Goal: Task Accomplishment & Management: Complete application form

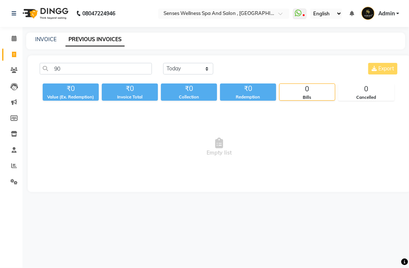
type input "9"
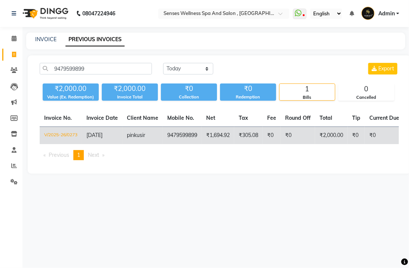
type input "9479599899"
click at [220, 134] on td "₹1,694.92" at bounding box center [218, 136] width 33 height 18
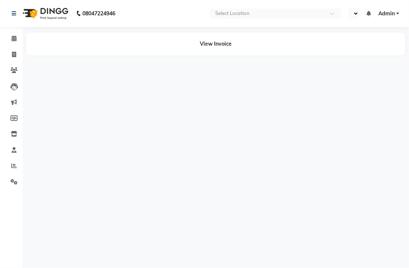
select select "en"
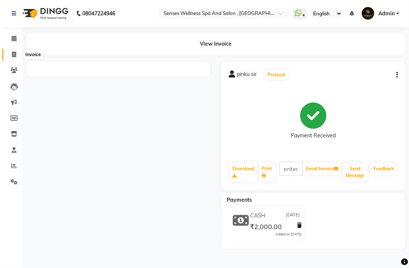
click at [13, 57] on icon at bounding box center [14, 55] width 4 height 6
select select "service"
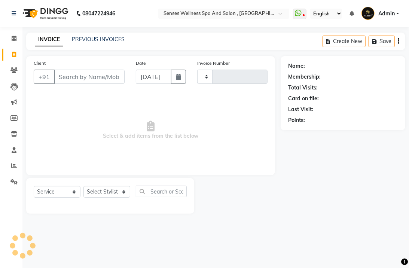
type input "0336"
select select "6485"
click at [88, 82] on input "Client" at bounding box center [89, 77] width 71 height 14
click at [85, 79] on input "Client" at bounding box center [89, 77] width 71 height 14
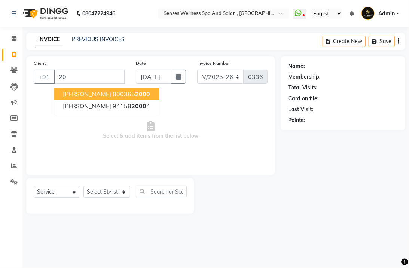
type input "2"
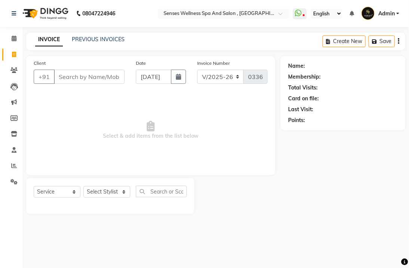
click at [85, 70] on input "Client" at bounding box center [89, 77] width 71 height 14
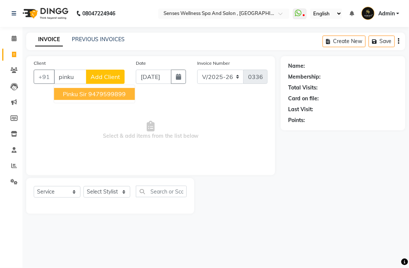
click at [91, 97] on ngb-highlight "9479599899" at bounding box center [106, 93] width 37 height 7
type input "9479599899"
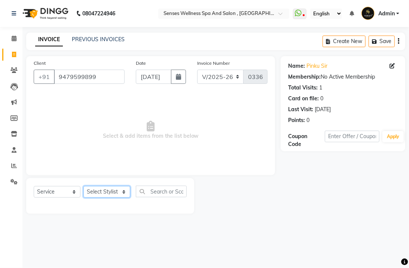
click at [111, 196] on select "Select Stylist BHARTI [PERSON_NAME] [PERSON_NAME]" at bounding box center [107, 192] width 47 height 12
click at [103, 190] on select "Select Stylist BHARTI [PERSON_NAME] [PERSON_NAME]" at bounding box center [107, 192] width 47 height 12
select select "49395"
click at [84, 187] on select "Select Stylist BHARTI [PERSON_NAME] [PERSON_NAME]" at bounding box center [107, 192] width 47 height 12
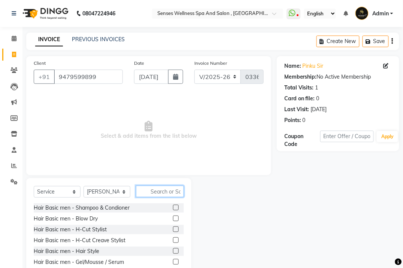
click at [154, 190] on input "text" at bounding box center [160, 192] width 48 height 12
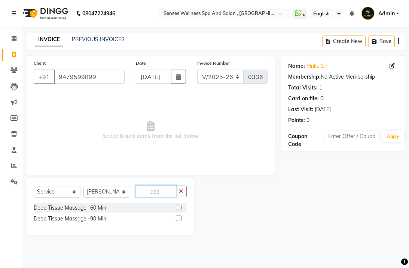
type input "dee"
click at [176, 207] on label at bounding box center [179, 208] width 6 height 6
click at [176, 207] on input "checkbox" at bounding box center [178, 208] width 5 height 5
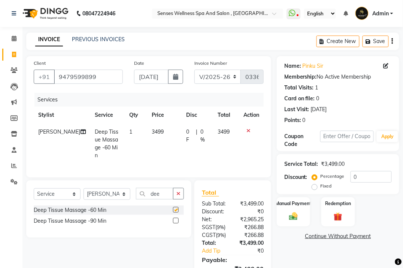
checkbox input "false"
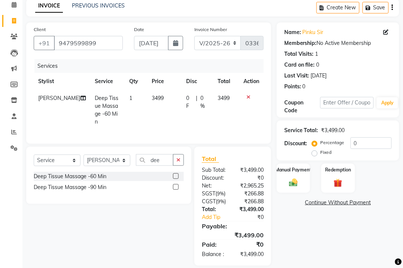
scroll to position [49, 0]
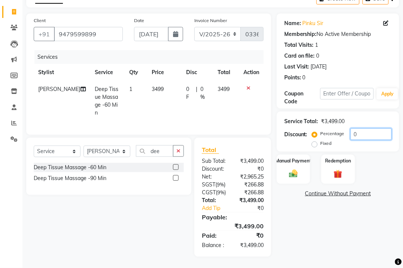
click at [357, 131] on input "0" at bounding box center [372, 134] width 42 height 12
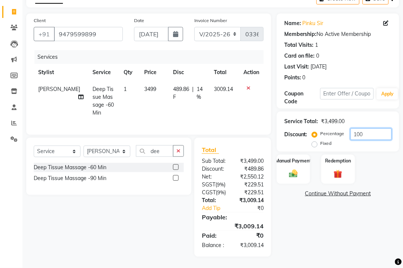
scroll to position [24, 0]
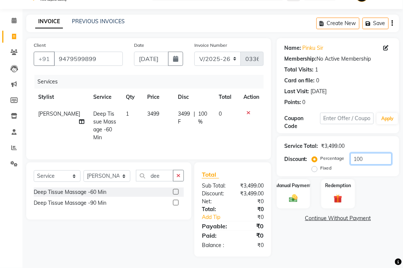
type input "100"
click at [321, 165] on label "Fixed" at bounding box center [326, 168] width 11 height 7
click at [314, 166] on input "Fixed" at bounding box center [316, 168] width 5 height 5
radio input "true"
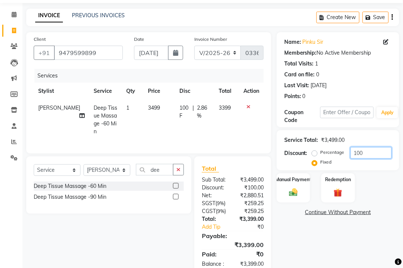
click at [366, 156] on input "100" at bounding box center [372, 153] width 42 height 12
type input "1"
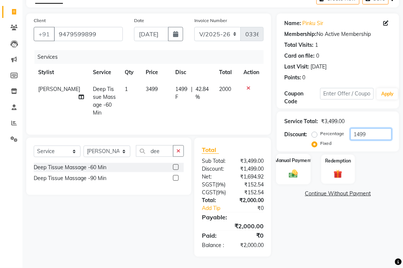
type input "1499"
click at [305, 163] on div "Manual Payment" at bounding box center [293, 169] width 35 height 30
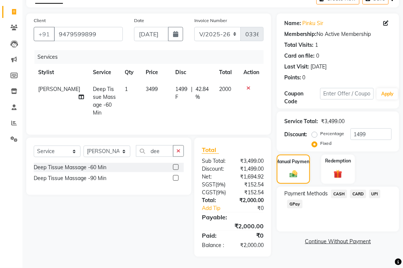
click at [335, 190] on span "CASH" at bounding box center [339, 194] width 16 height 9
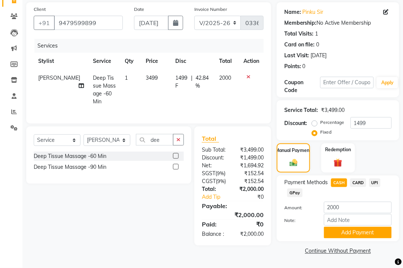
click at [360, 237] on div "Payment Methods CASH CARD UPI GPay Amount: 2000 Note: Add Payment" at bounding box center [338, 209] width 122 height 66
drag, startPoint x: 362, startPoint y: 233, endPoint x: 408, endPoint y: 202, distance: 56.1
click at [365, 231] on button "Add Payment" at bounding box center [358, 233] width 68 height 12
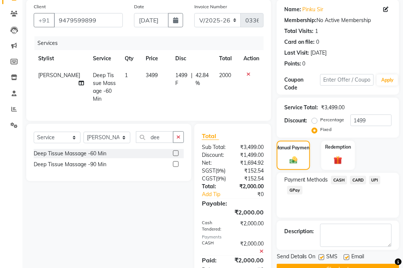
scroll to position [96, 0]
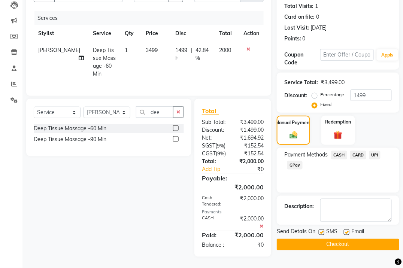
click at [349, 230] on label at bounding box center [347, 233] width 6 height 6
click at [349, 230] on input "checkbox" at bounding box center [346, 232] width 5 height 5
checkbox input "false"
click at [322, 230] on label at bounding box center [322, 233] width 6 height 6
click at [322, 230] on input "checkbox" at bounding box center [321, 232] width 5 height 5
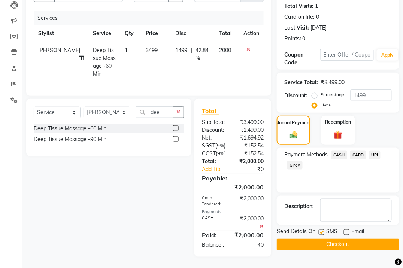
checkbox input "false"
click at [323, 239] on button "Checkout" at bounding box center [338, 245] width 122 height 12
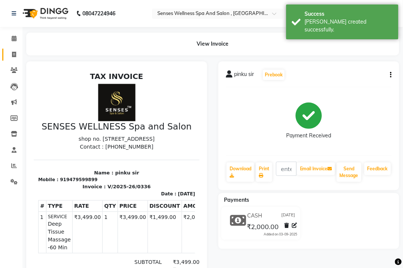
click at [12, 54] on icon at bounding box center [14, 55] width 4 height 6
select select "service"
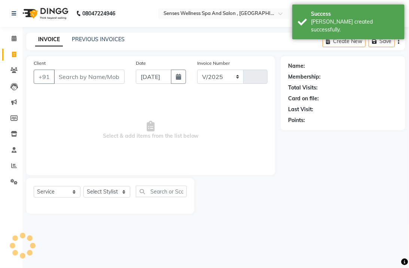
select select "6485"
type input "0337"
